Goal: Task Accomplishment & Management: Complete application form

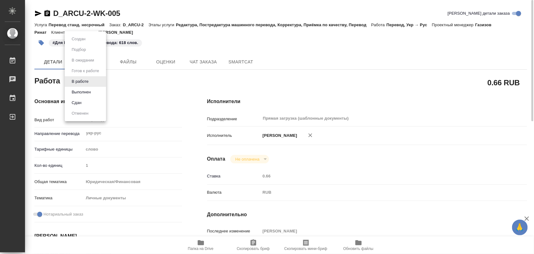
click at [92, 85] on body "🙏 .cls-1 fill:#fff; AWATERA Iglakov Maksim Работы 0 Чаты График Выйти D_ARCU-2-…" at bounding box center [267, 127] width 534 height 254
click at [93, 90] on li "Выполнен" at bounding box center [85, 92] width 41 height 11
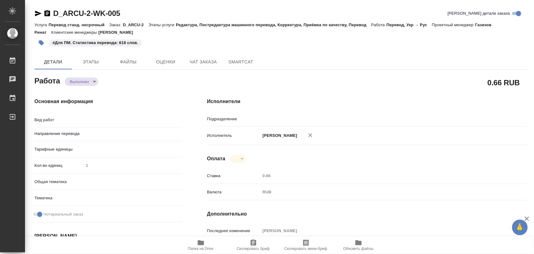
type textarea "x"
type textarea "Перевод"
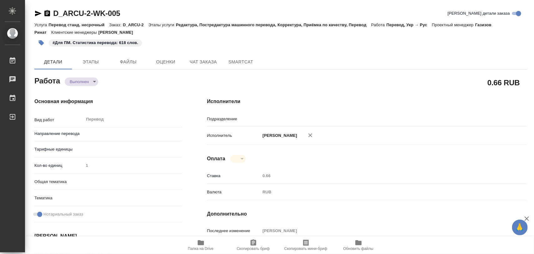
type textarea "x"
type input "Прямая загрузка (шаблонные документы)"
type textarea "x"
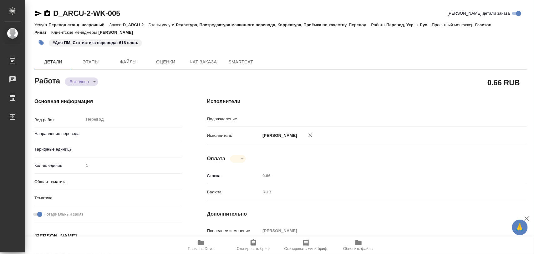
type textarea "x"
type input "укр-рус"
type textarea "x"
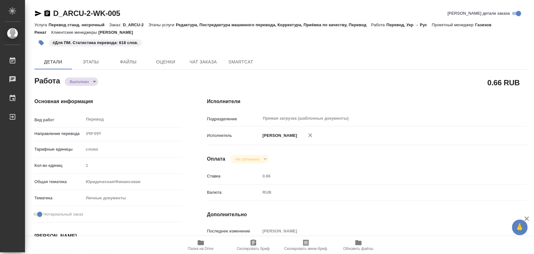
type textarea "x"
click at [40, 42] on icon "button" at bounding box center [41, 42] width 5 height 5
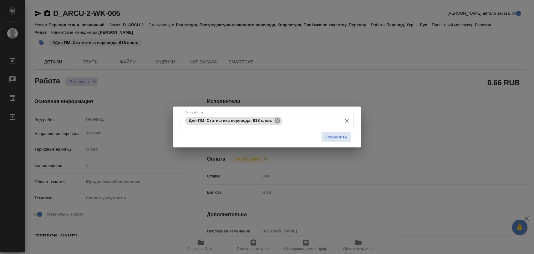
click at [279, 120] on icon at bounding box center [277, 120] width 7 height 7
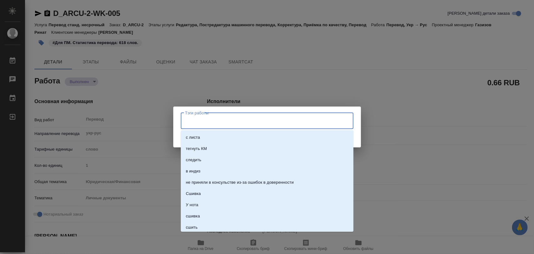
click at [279, 120] on input "Тэги работы" at bounding box center [261, 121] width 155 height 11
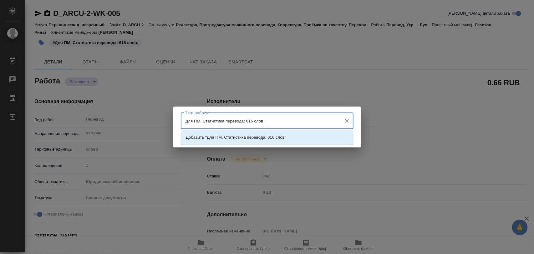
type input "Для ПМ. Статистика перевода: 616 слов."
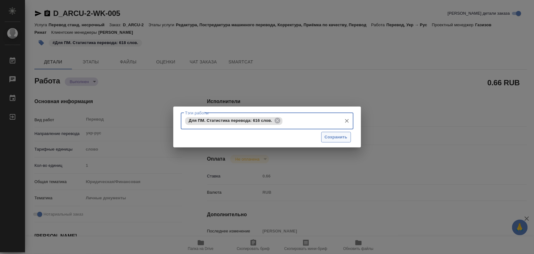
click at [334, 136] on span "Сохранить" at bounding box center [336, 137] width 23 height 7
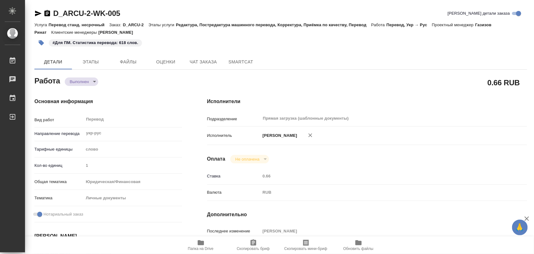
type input "completed"
type textarea "Перевод"
type textarea "x"
type input "укр-рус"
type input "5a8b1489cc6b4906c91bfd90"
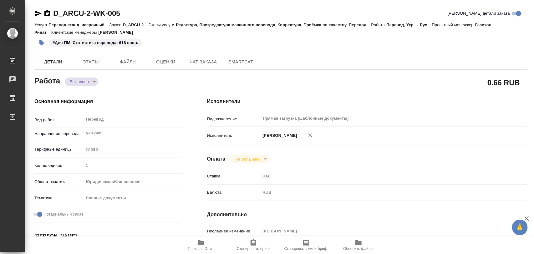
type input "1"
type input "yr-fn"
type input "5a8b8b956a9677013d343cfe"
checkbox input "true"
type input "[DATE] 10:15"
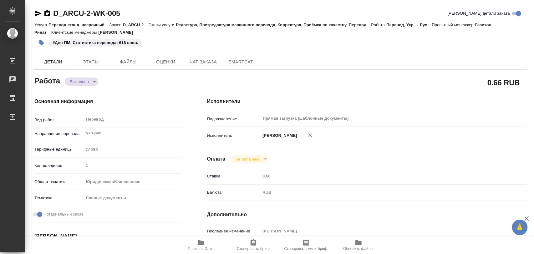
type input "[DATE] 10:56"
type input "[DATE] 09:00"
type input "[DATE] 08:59"
type input "[DATE] 11:00"
type input "Прямая загрузка (шаблонные документы)"
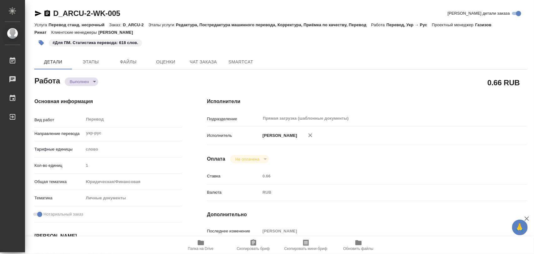
type input "notPayed"
type input "0.66"
type input "RUB"
type input "[PERSON_NAME]"
type textarea "x"
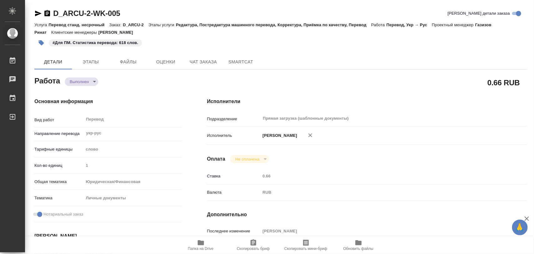
type textarea "/Clients/ФГУП ГТ Арктикуголь/Orders/D_ARCU-2/Translated/D_ARCU-2-WK-005"
type textarea "x"
type input "D_ARCU-2"
type input "Перевод станд. несрочный"
type input "Редактура, Постредактура машинного перевода, Корректура, Приёмка по качеству, П…"
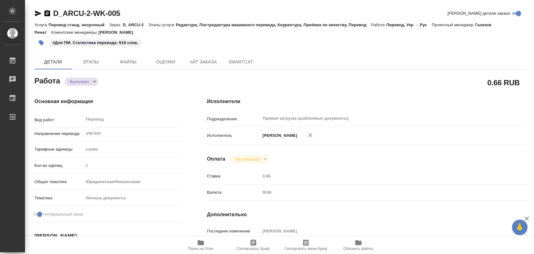
type input "[PERSON_NAME]"
type input "/Clients/ФГУП ГТ Арктикуголь/Orders/D_ARCU-2"
type input "[URL][DOMAIN_NAME]"
type textarea "x"
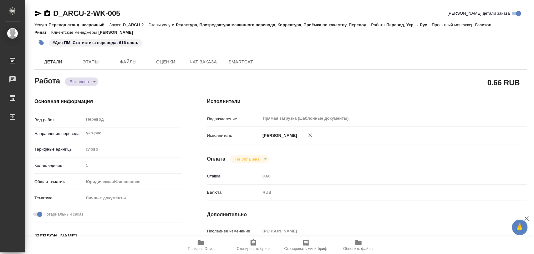
type textarea "x"
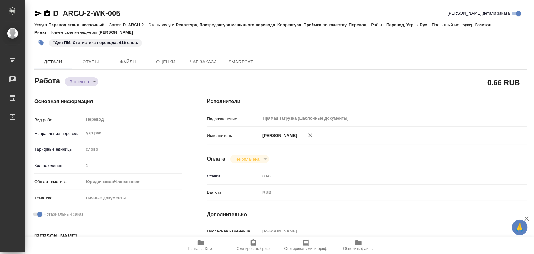
type textarea "x"
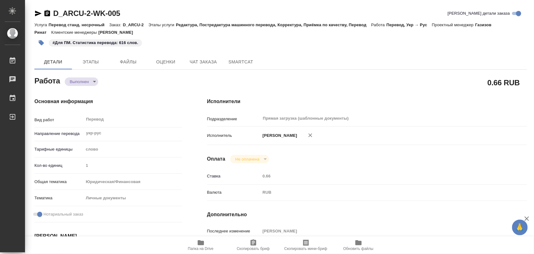
type textarea "x"
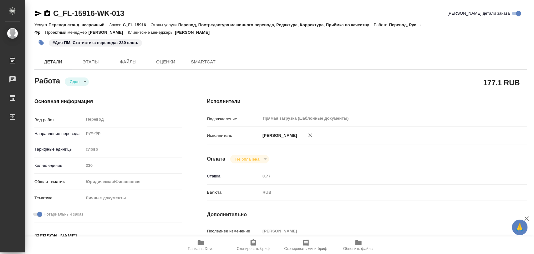
type textarea "x"
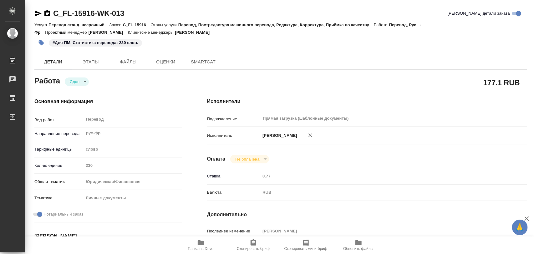
type textarea "x"
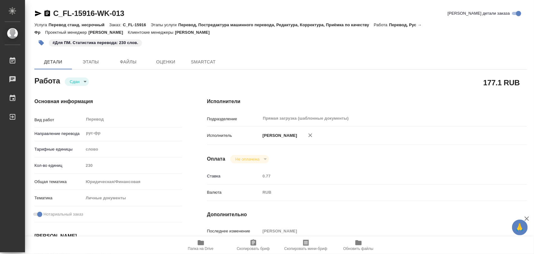
type textarea "x"
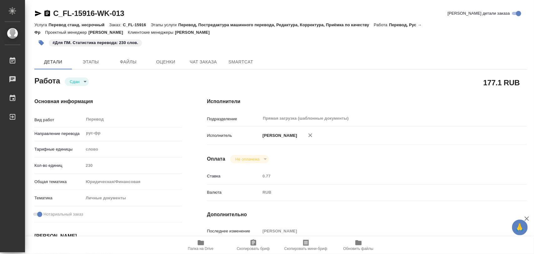
type textarea "x"
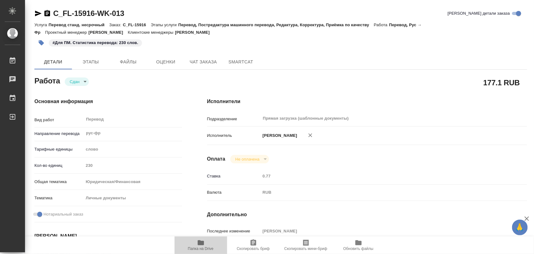
type textarea "x"
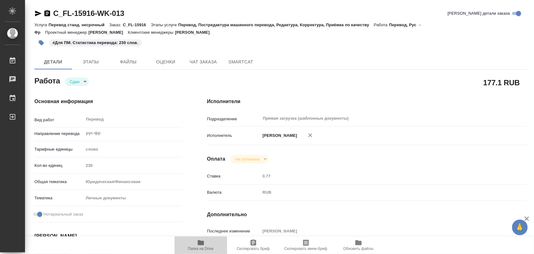
click at [201, 246] on icon "button" at bounding box center [201, 243] width 8 height 8
click at [43, 45] on icon "button" at bounding box center [41, 43] width 6 height 6
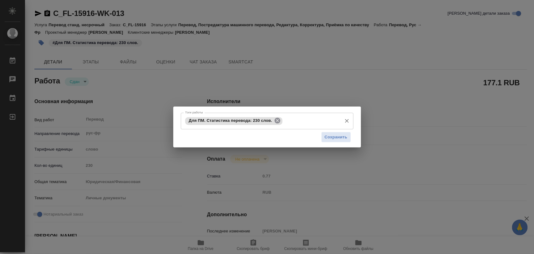
click at [276, 120] on icon at bounding box center [278, 121] width 6 height 6
click at [280, 120] on input "Тэги работы" at bounding box center [261, 121] width 155 height 11
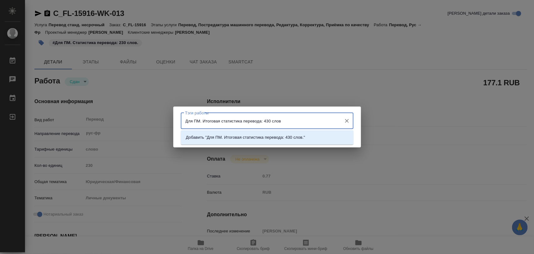
type input "Для ПМ. Итоговая статистика перевода: 430 слов."
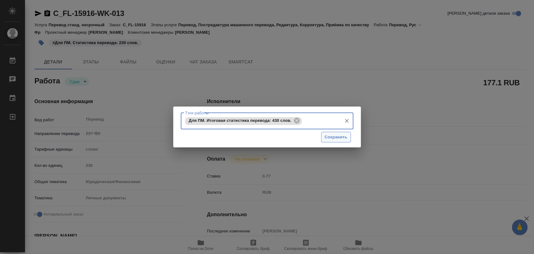
click at [344, 141] on button "Сохранить" at bounding box center [336, 137] width 30 height 11
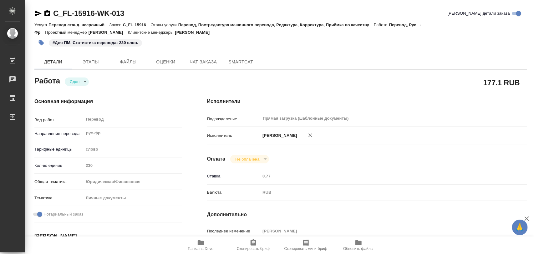
type input "closed"
type textarea "Перевод"
type textarea "x"
type input "рус-фр"
type input "5a8b1489cc6b4906c91bfd90"
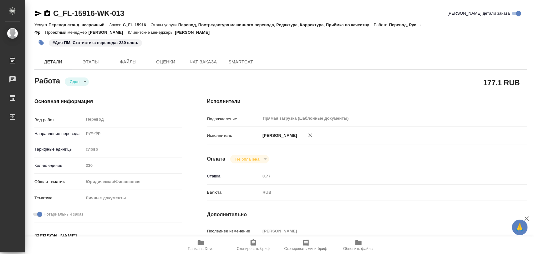
type input "230"
type input "yr-fn"
type input "5a8b8b956a9677013d343cfe"
checkbox input "true"
type input "15.09.2025 12:43"
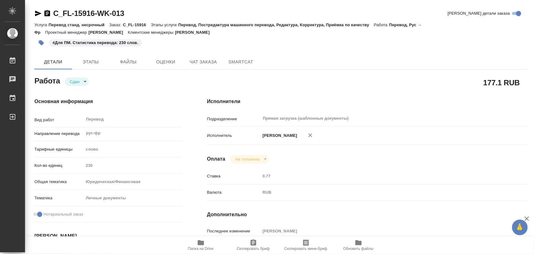
type input "15.09.2025 15:45"
type input "17.09.2025 09:00"
type input "17.09.2025 08:42"
type input "17.09.2025 09:00"
type input "Прямая загрузка (шаблонные документы)"
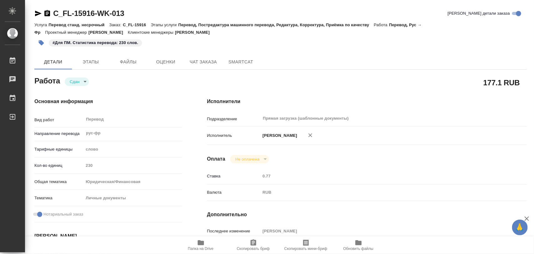
type input "notPayed"
type input "0.77"
type input "RUB"
type input "Тарабановская Анастасия"
type textarea "папка "опшд""
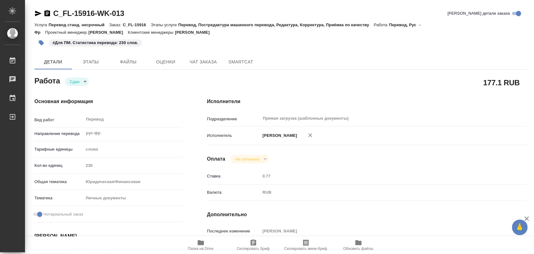
type textarea "x"
type textarea "/Clients/FL_C/Orders/C_FL-15916/Translated/C_FL-15916-WK-013"
type textarea "x"
type input "C_FL-15916"
type input "Перевод станд. несрочный"
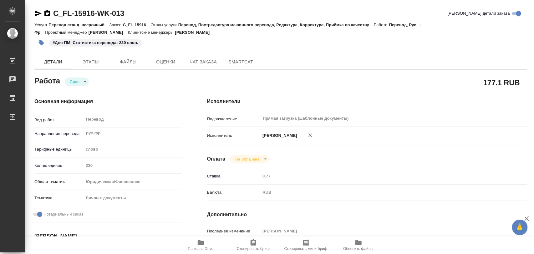
type input "Перевод, Постредактура машинного перевода, Редактура, Корректура, Приёмка по ка…"
type input "Зайцева Светлана"
type input "/Clients/FL_C/Orders/C_FL-15916"
type textarea "olga Stepanova, Rouslan Stepanov"
type textarea "x"
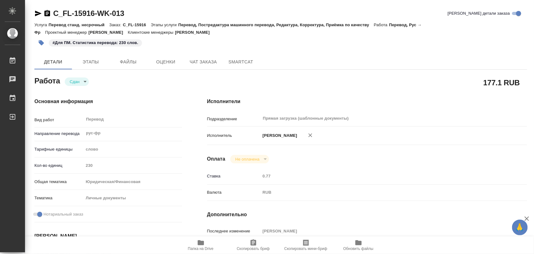
type textarea "В страховом полисе переводим только верхнюю часть - до "Уважаемый клиент...""
type textarea "x"
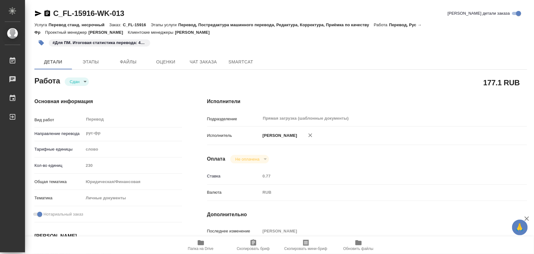
type textarea "x"
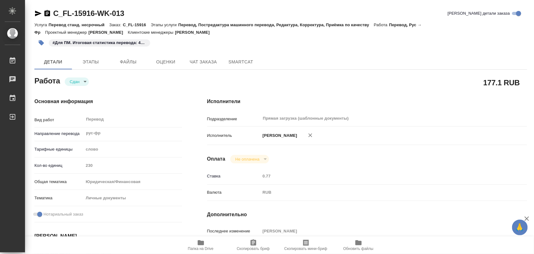
type textarea "x"
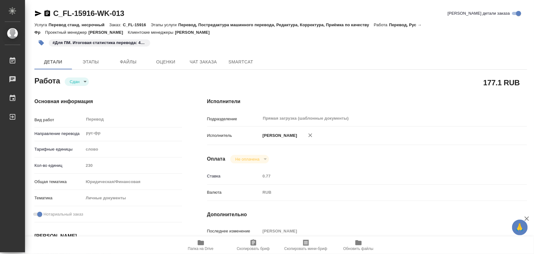
type textarea "x"
